Goal: Browse casually: Explore the website without a specific task or goal

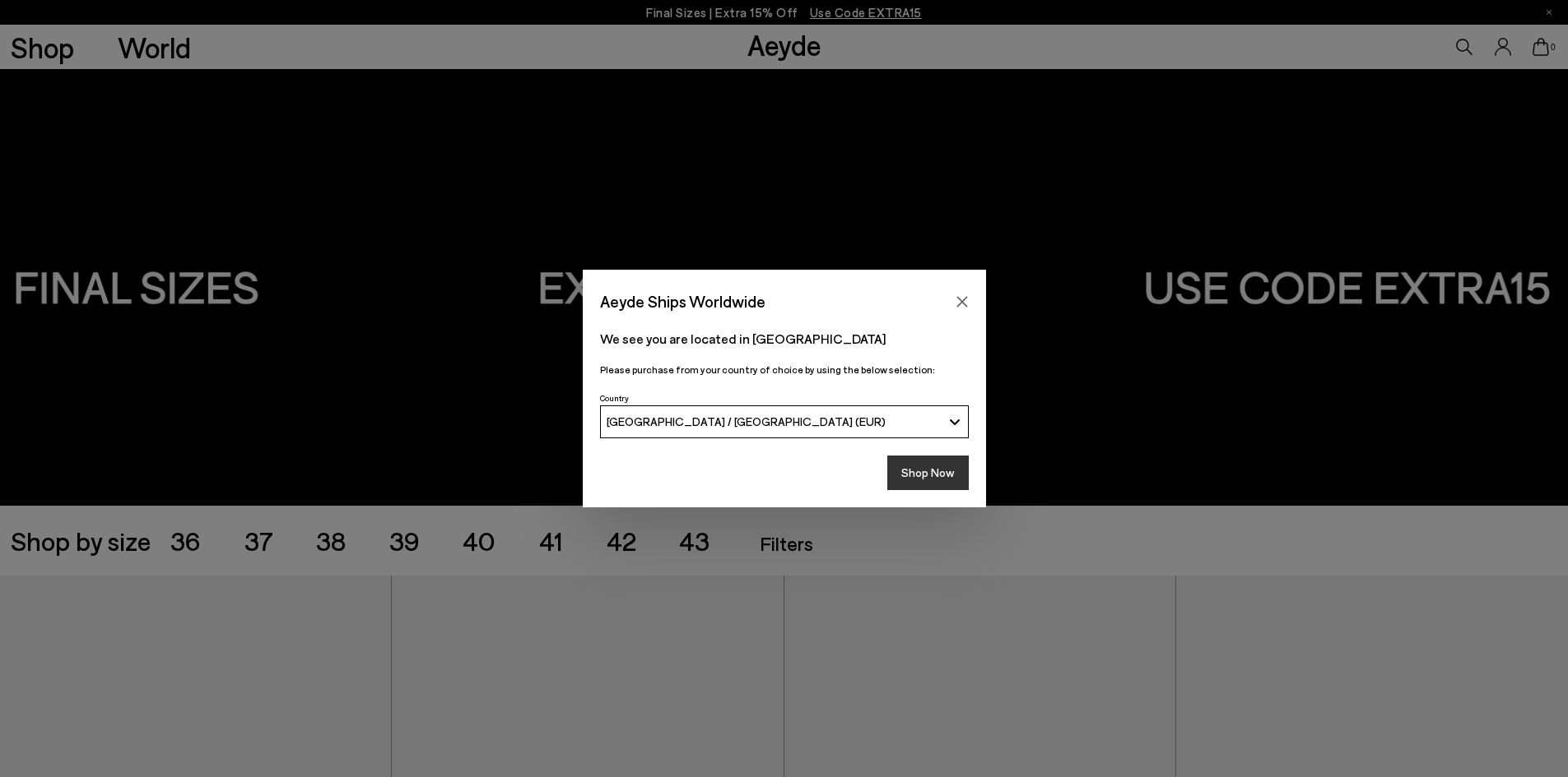
click at [928, 472] on button "Shop Now" at bounding box center [928, 473] width 82 height 35
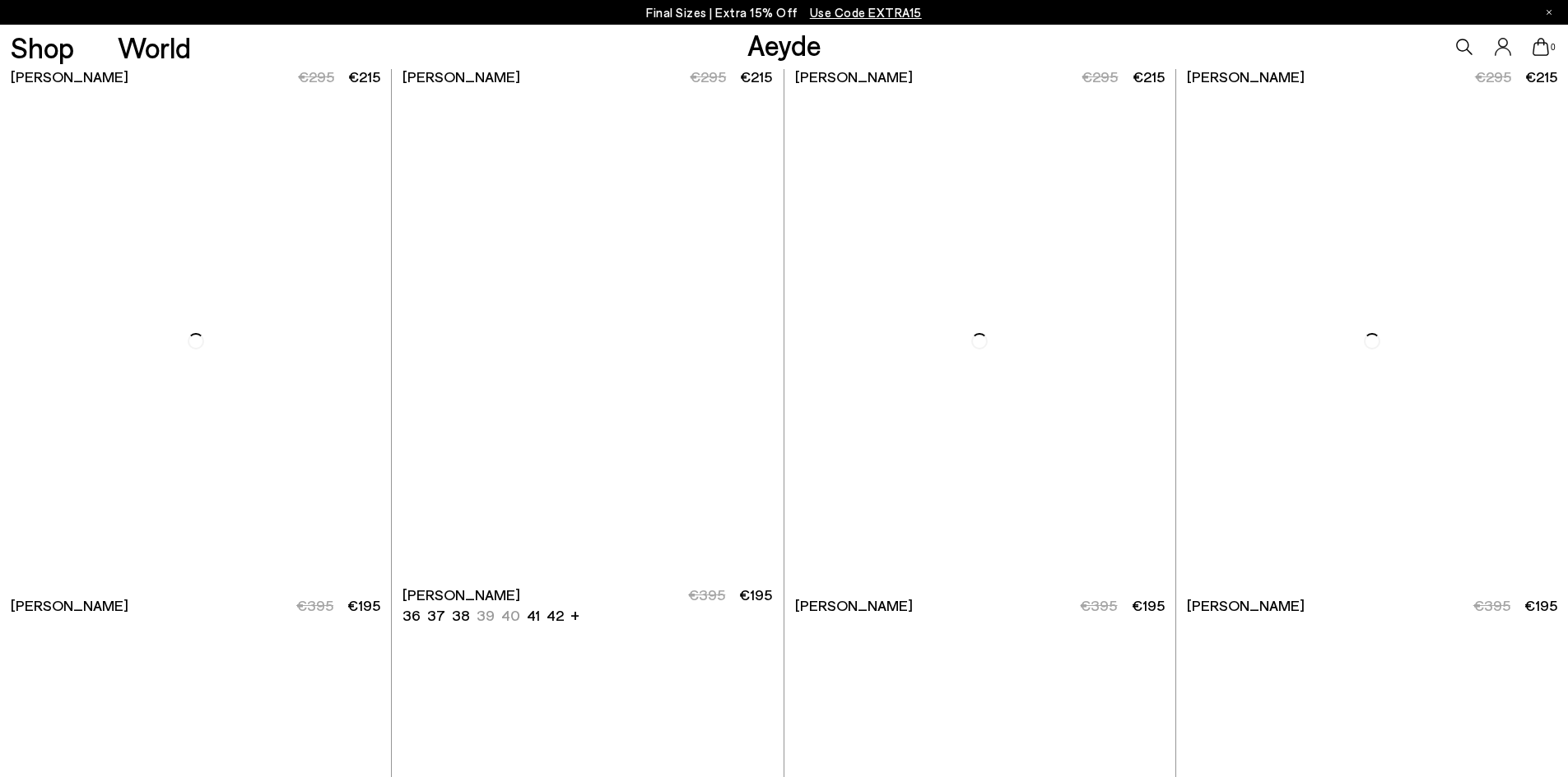
scroll to position [3701, 0]
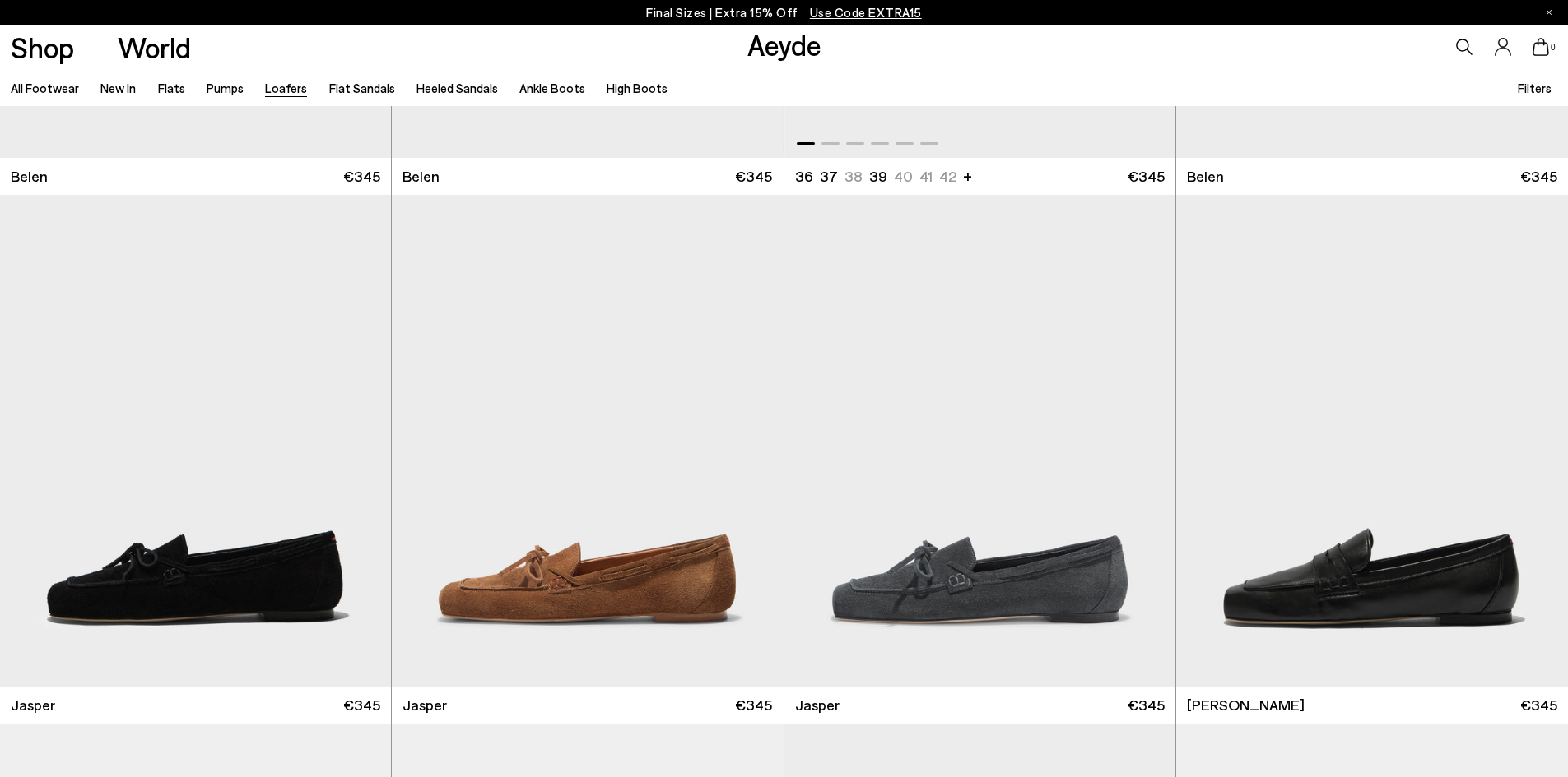
scroll to position [576, 0]
